Goal: Task Accomplishment & Management: Use online tool/utility

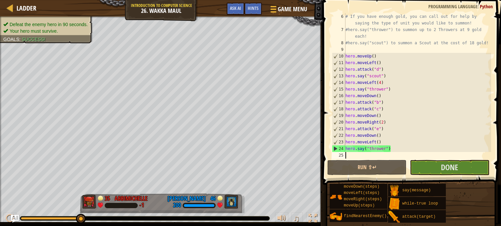
scroll to position [3, 0]
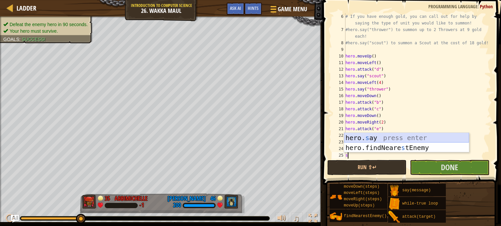
click at [379, 136] on div "hero. s ay press enter hero.findNeare s tEnemy press enter" at bounding box center [406, 153] width 125 height 40
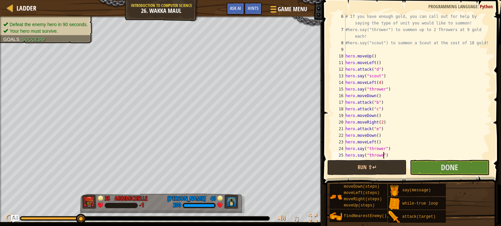
scroll to position [3, 3]
type textarea "hero.say("thrower")"
click at [421, 163] on button "Done" at bounding box center [449, 167] width 79 height 15
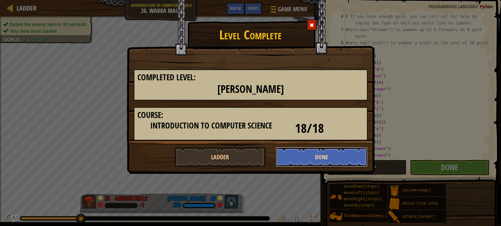
click at [301, 155] on button "Done" at bounding box center [322, 157] width 92 height 20
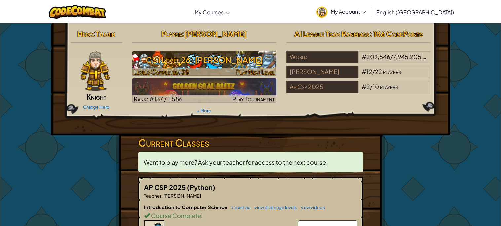
click at [211, 63] on h3 "CS1 Level 26: [PERSON_NAME]" at bounding box center [204, 59] width 144 height 15
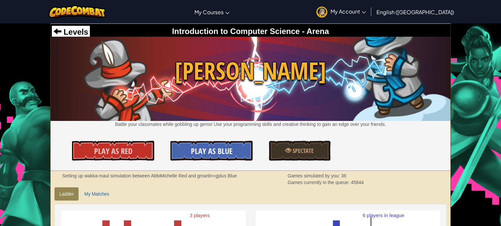
click at [212, 155] on span "Play As Blue" at bounding box center [212, 151] width 42 height 11
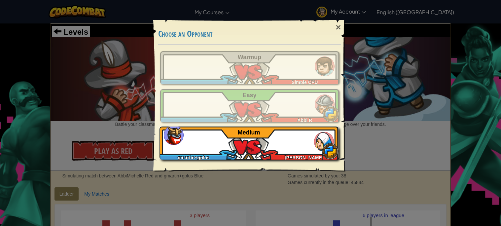
click at [253, 141] on div "gmartin+gplus [PERSON_NAME] Medium" at bounding box center [248, 142] width 179 height 33
